Goal: Check status: Check status

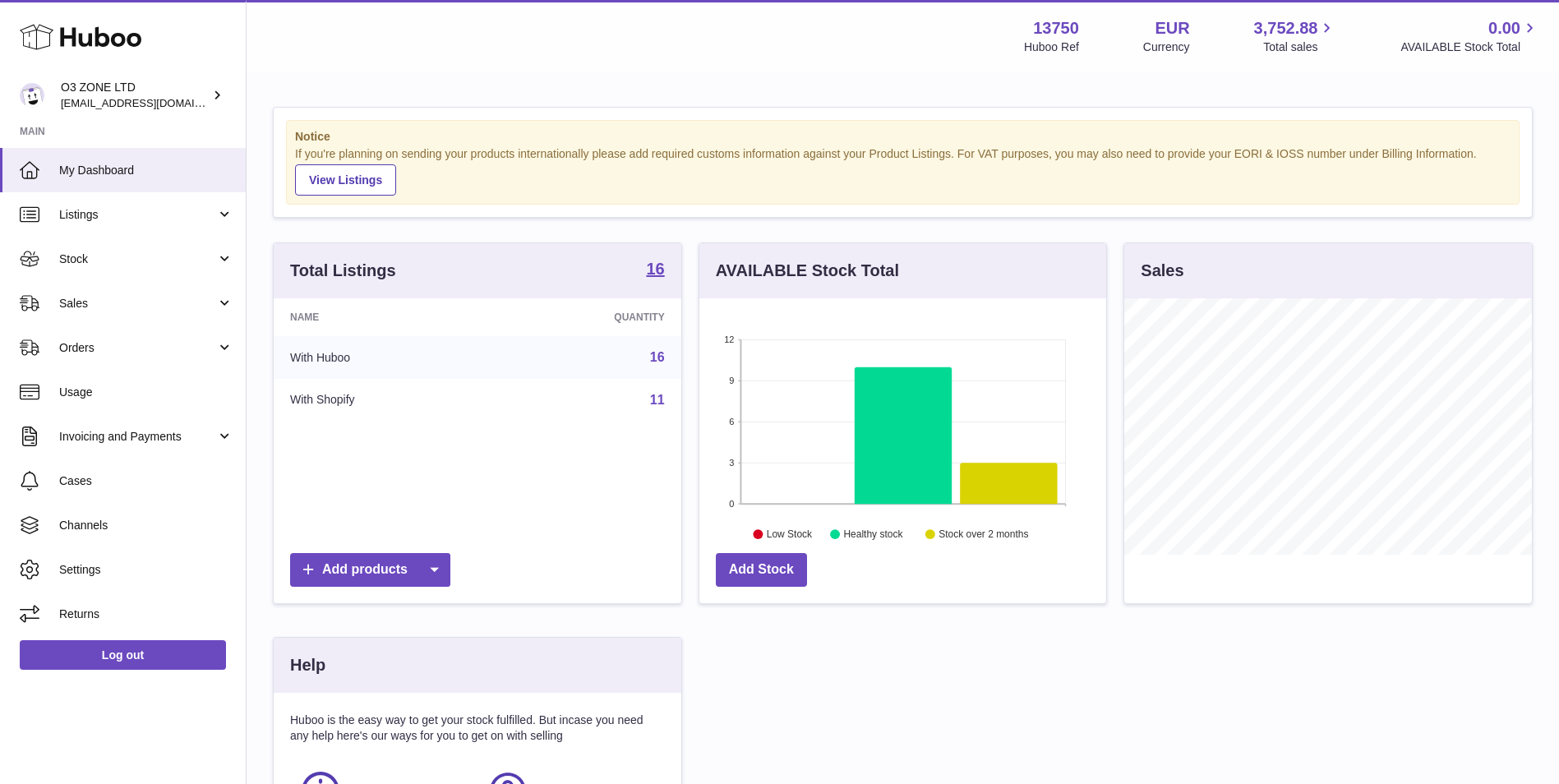
scroll to position [257, 406]
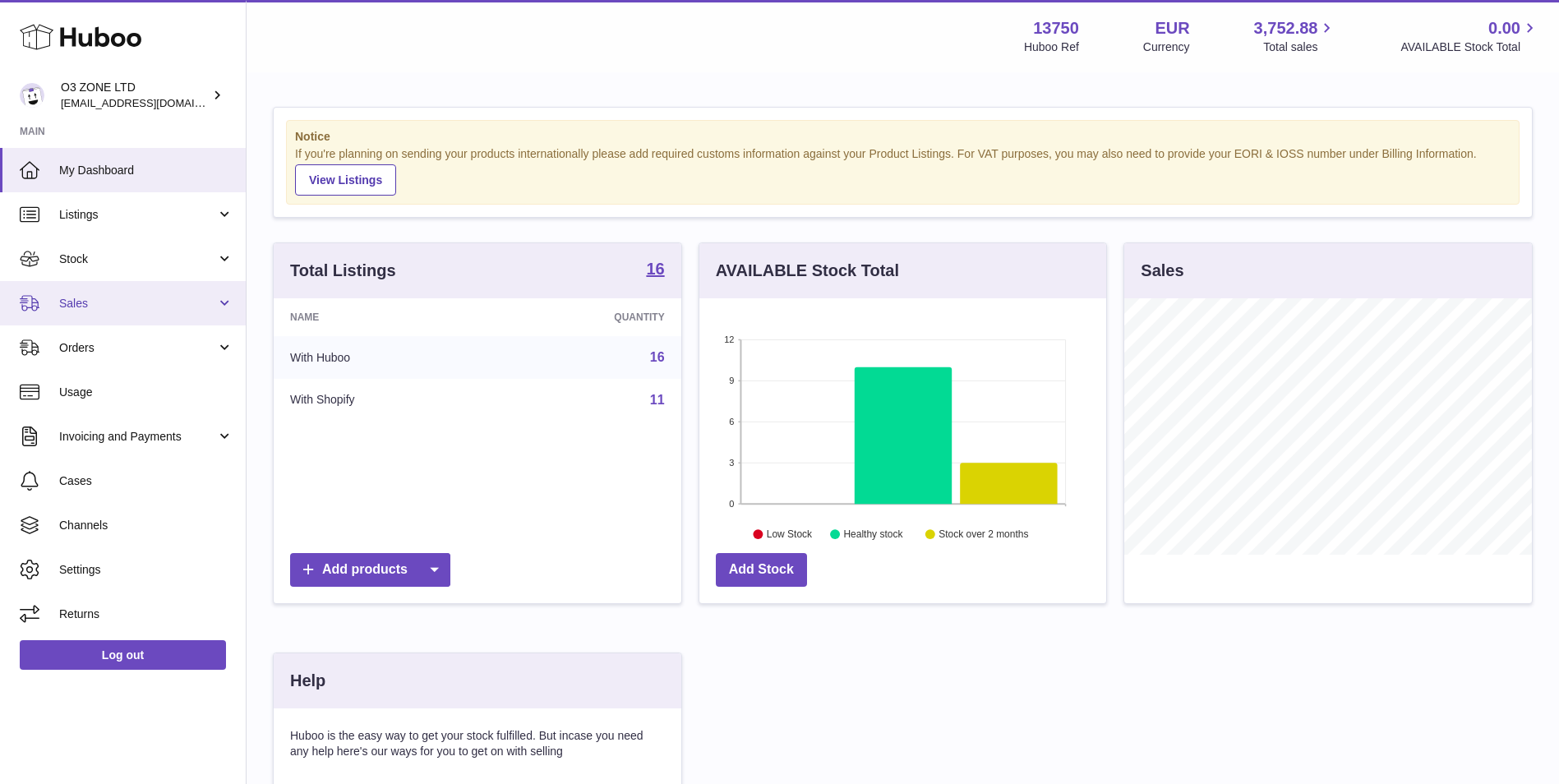
click at [153, 315] on link "Sales" at bounding box center [123, 303] width 246 height 45
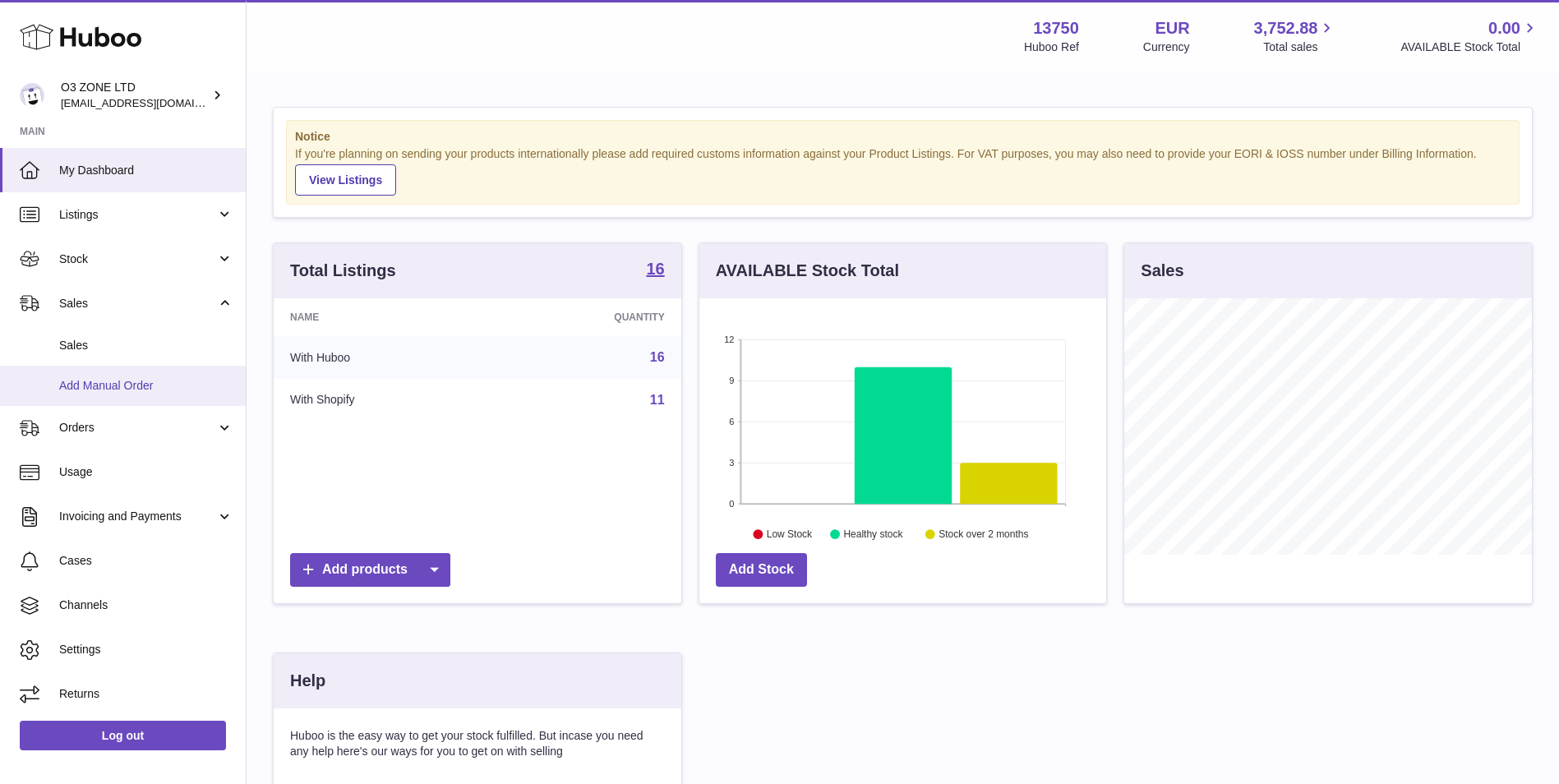
click at [150, 369] on link "Add Manual Order" at bounding box center [123, 385] width 246 height 40
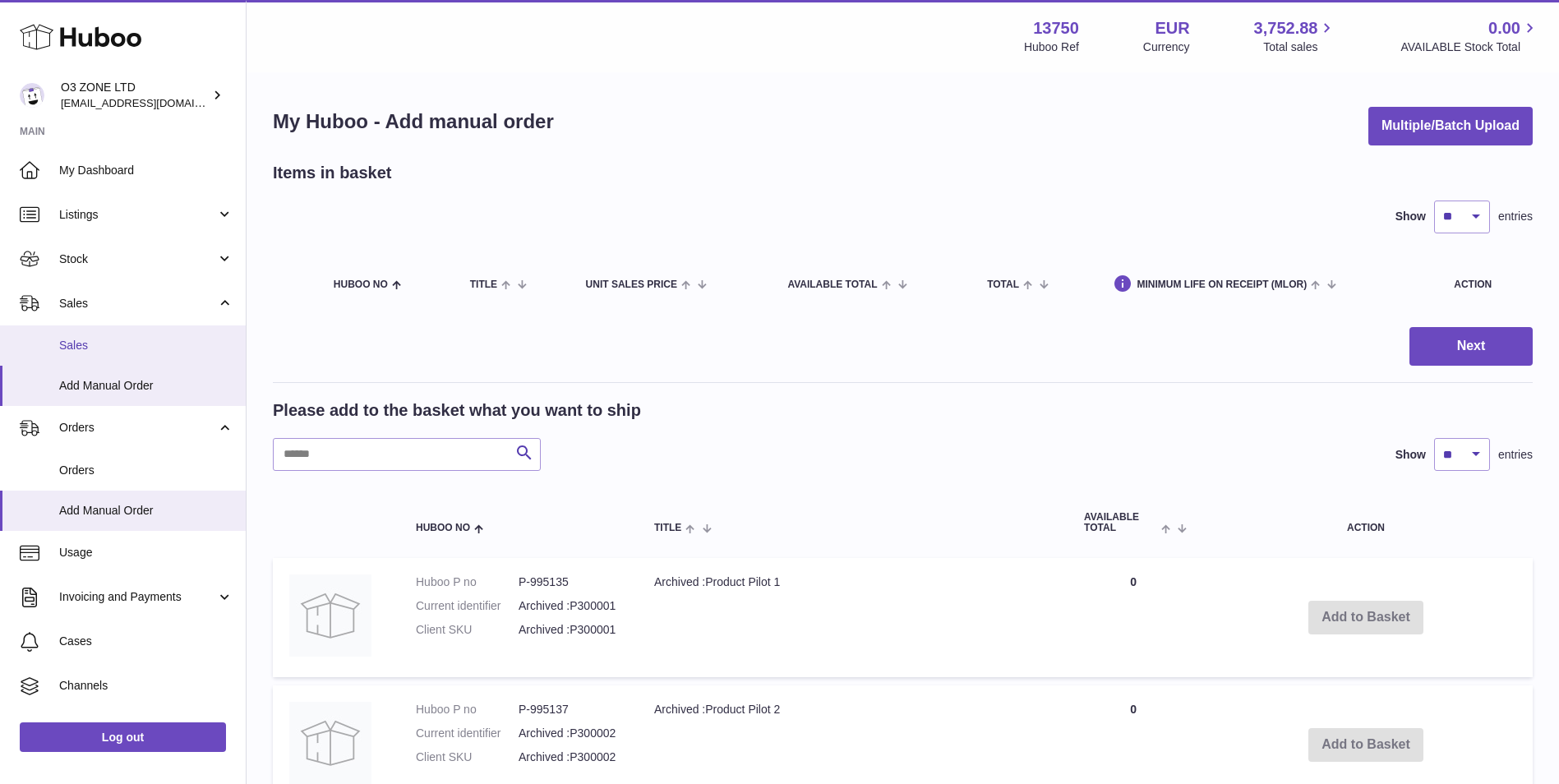
click at [147, 336] on link "Sales" at bounding box center [123, 345] width 246 height 40
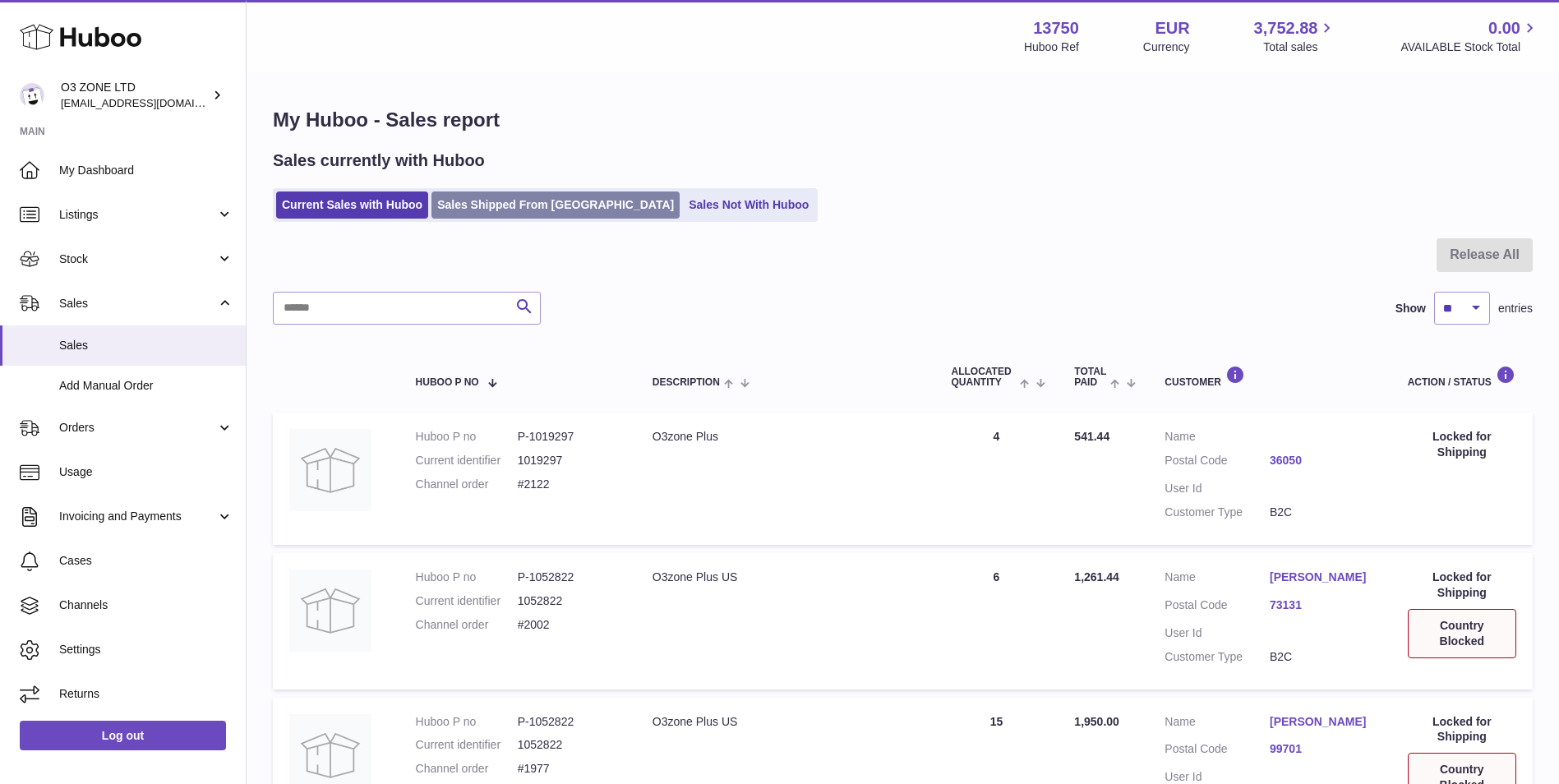
click at [500, 200] on link "Sales Shipped From [GEOGRAPHIC_DATA]" at bounding box center [555, 205] width 248 height 27
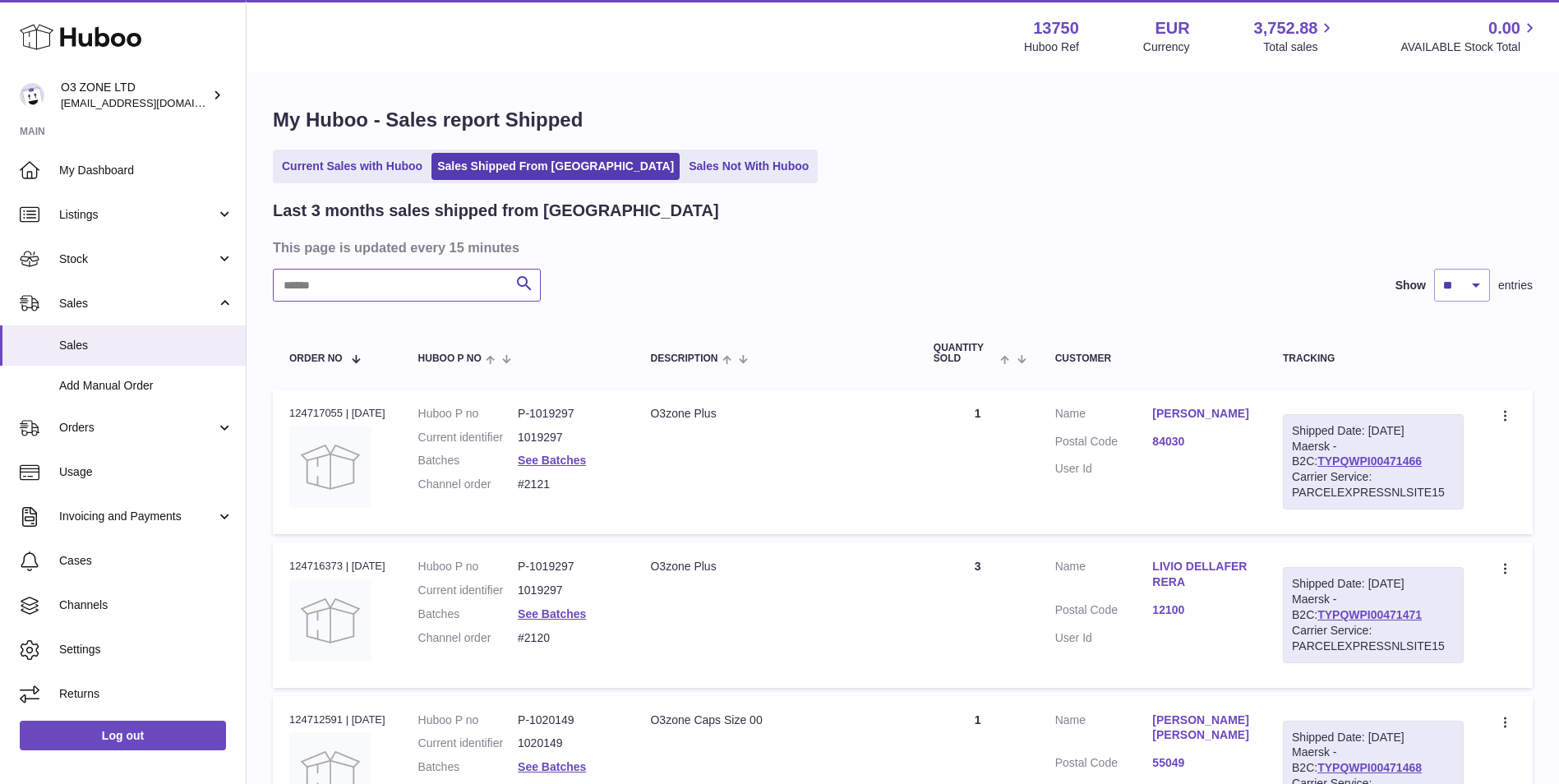
click at [423, 295] on input "text" at bounding box center [406, 285] width 268 height 33
type input "****"
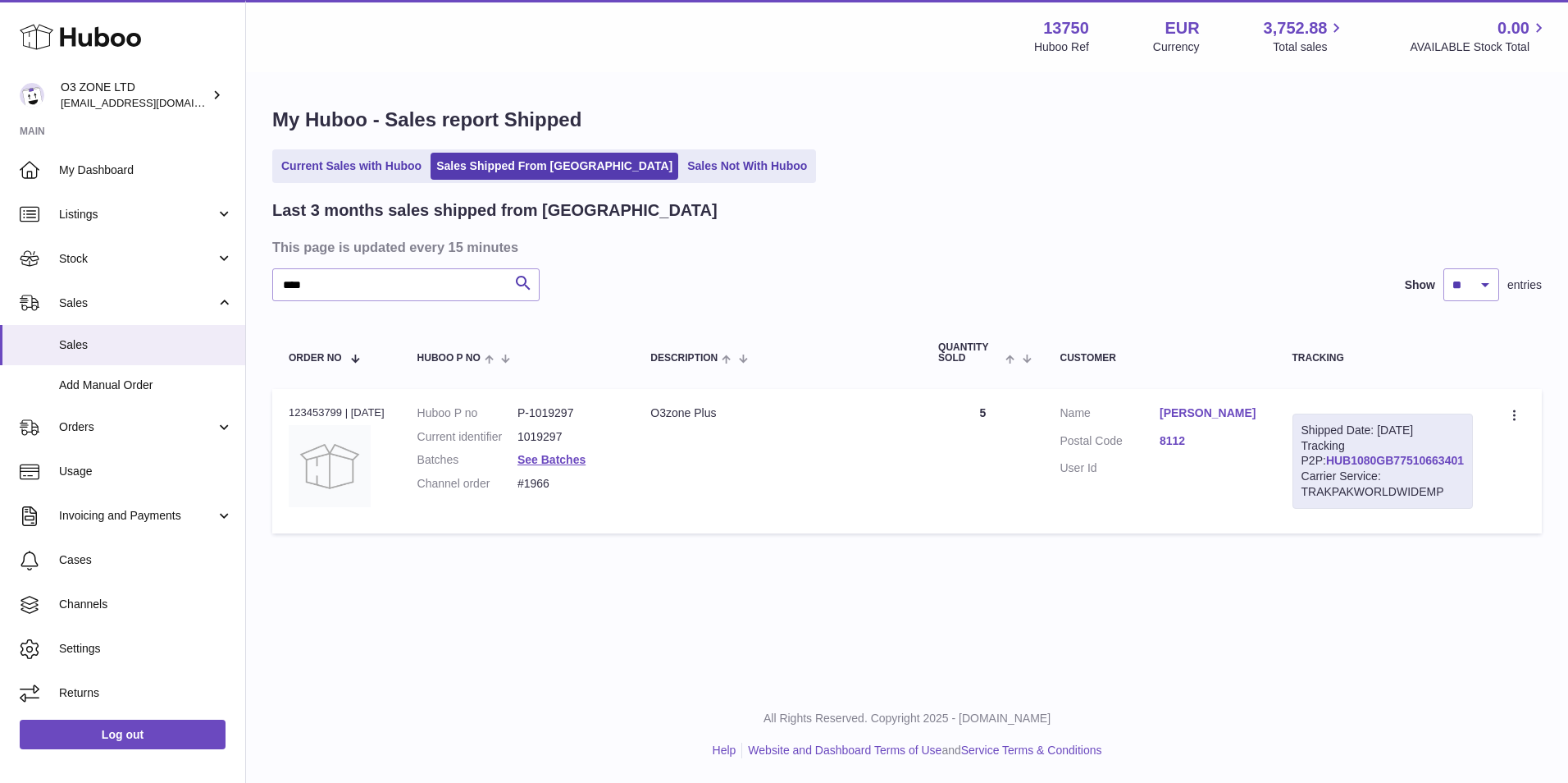
click at [1414, 467] on link "HUB1080GB77510663401" at bounding box center [1395, 460] width 138 height 13
